Goal: Go to known website: Access a specific website the user already knows

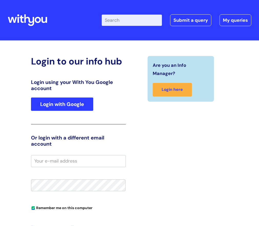
click at [75, 110] on div "Login using your With You Google account Login with Google" at bounding box center [78, 101] width 95 height 45
click at [76, 103] on link "Login with Google" at bounding box center [62, 104] width 62 height 13
click at [86, 109] on link "Login with Google" at bounding box center [62, 104] width 62 height 13
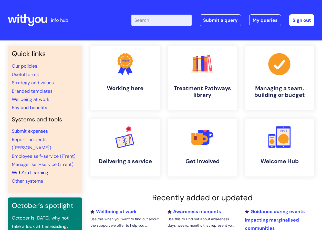
click at [39, 170] on link "WithYou Learning" at bounding box center [30, 173] width 36 height 6
